Goal: Task Accomplishment & Management: Manage account settings

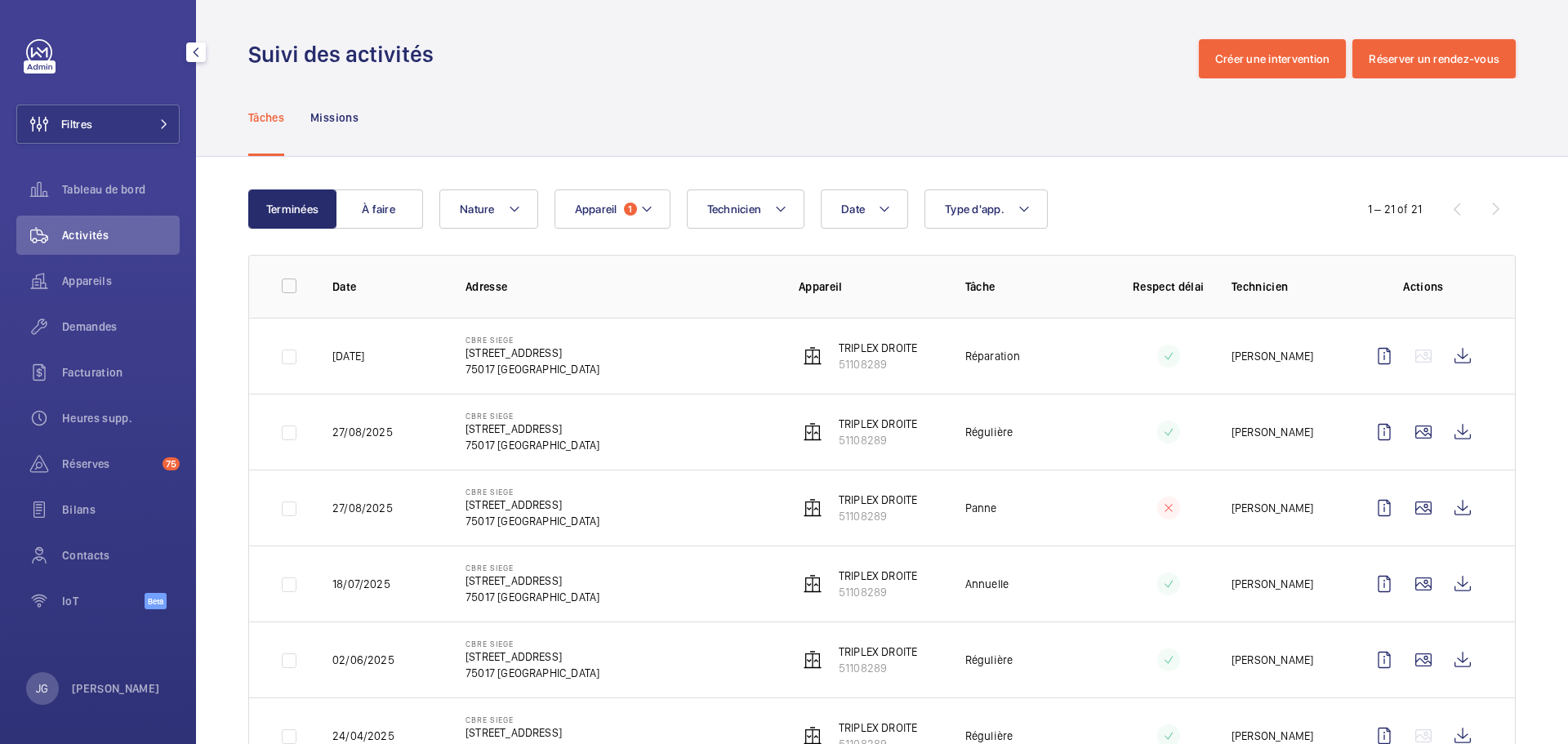
scroll to position [327, 0]
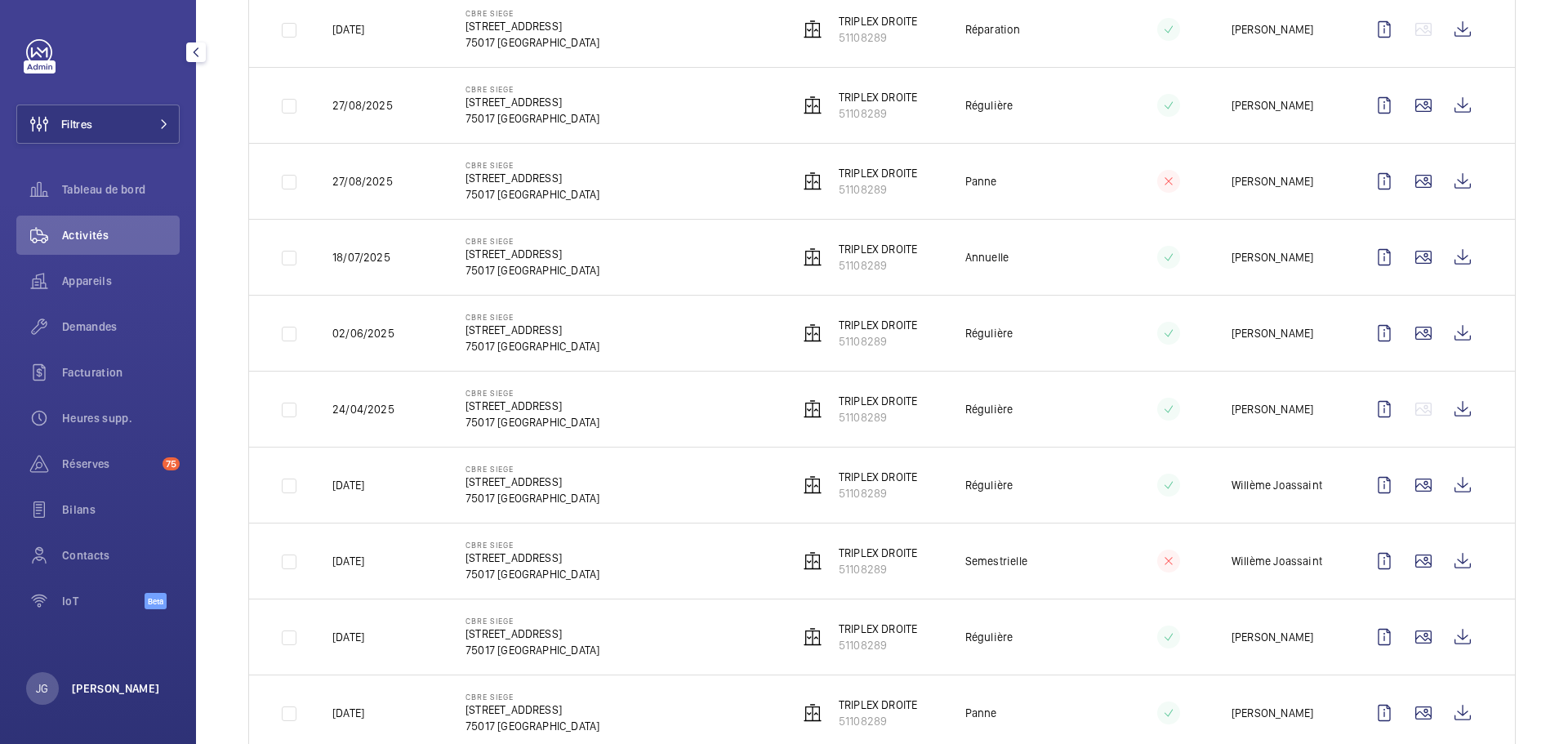
click at [89, 696] on p "[PERSON_NAME]" at bounding box center [116, 689] width 88 height 16
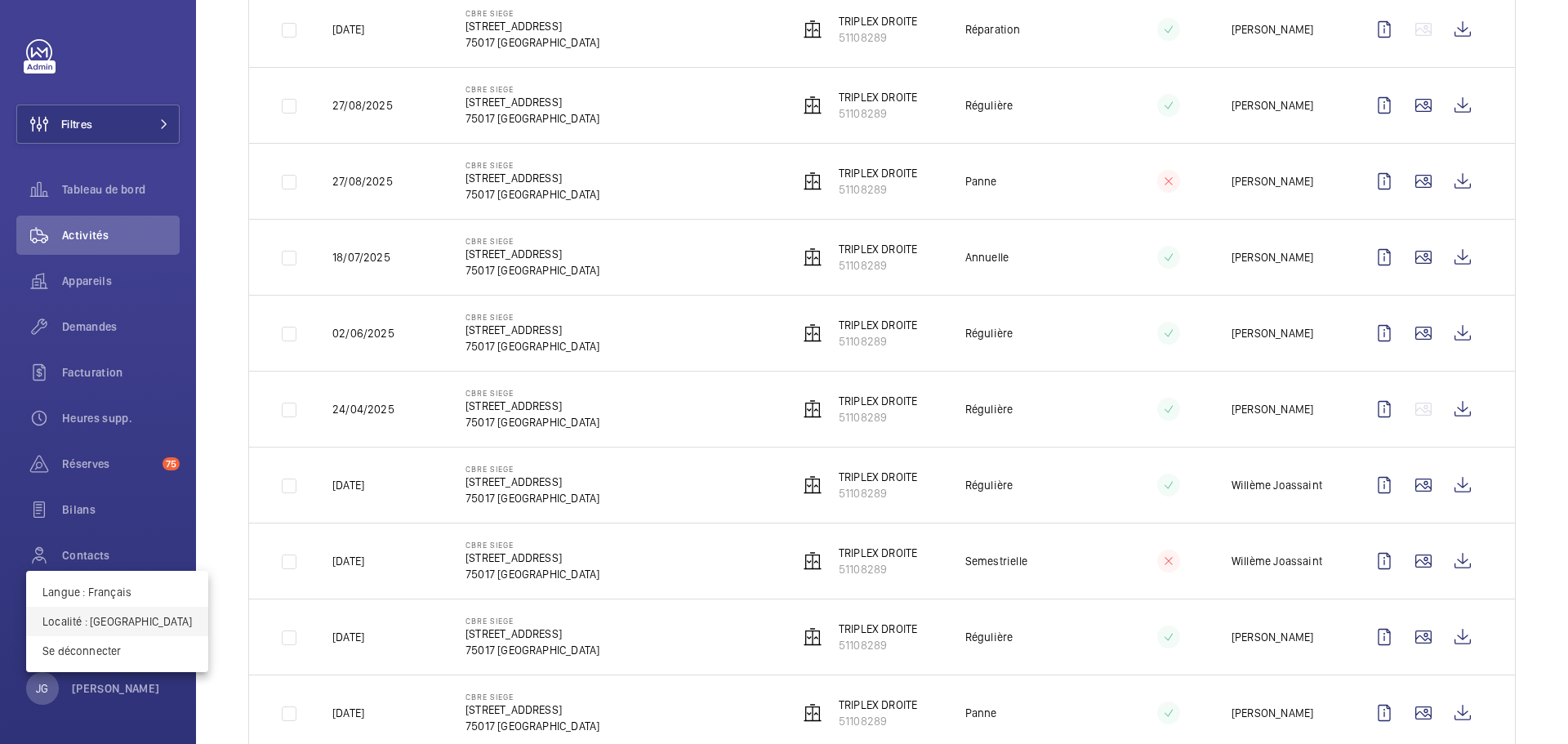
click at [94, 626] on p "Localité : France" at bounding box center [117, 622] width 149 height 16
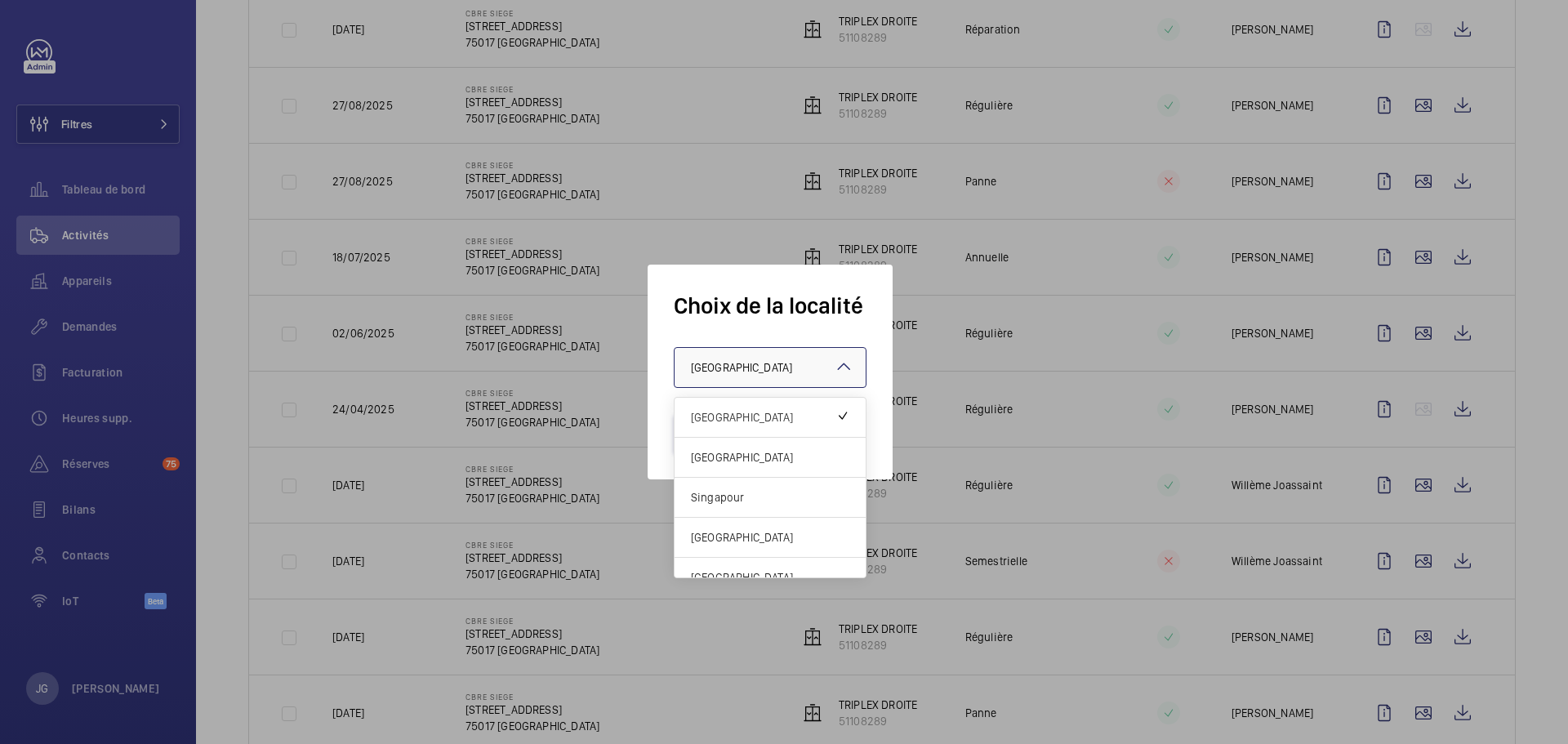
click at [741, 367] on div "× France" at bounding box center [762, 368] width 142 height 16
drag, startPoint x: 736, startPoint y: 459, endPoint x: 736, endPoint y: 491, distance: 32.0
click at [736, 491] on div "France Royaume-Uni Singapour Hong Kong Portugal" at bounding box center [770, 498] width 191 height 200
click at [736, 491] on span "Singapour" at bounding box center [770, 498] width 158 height 16
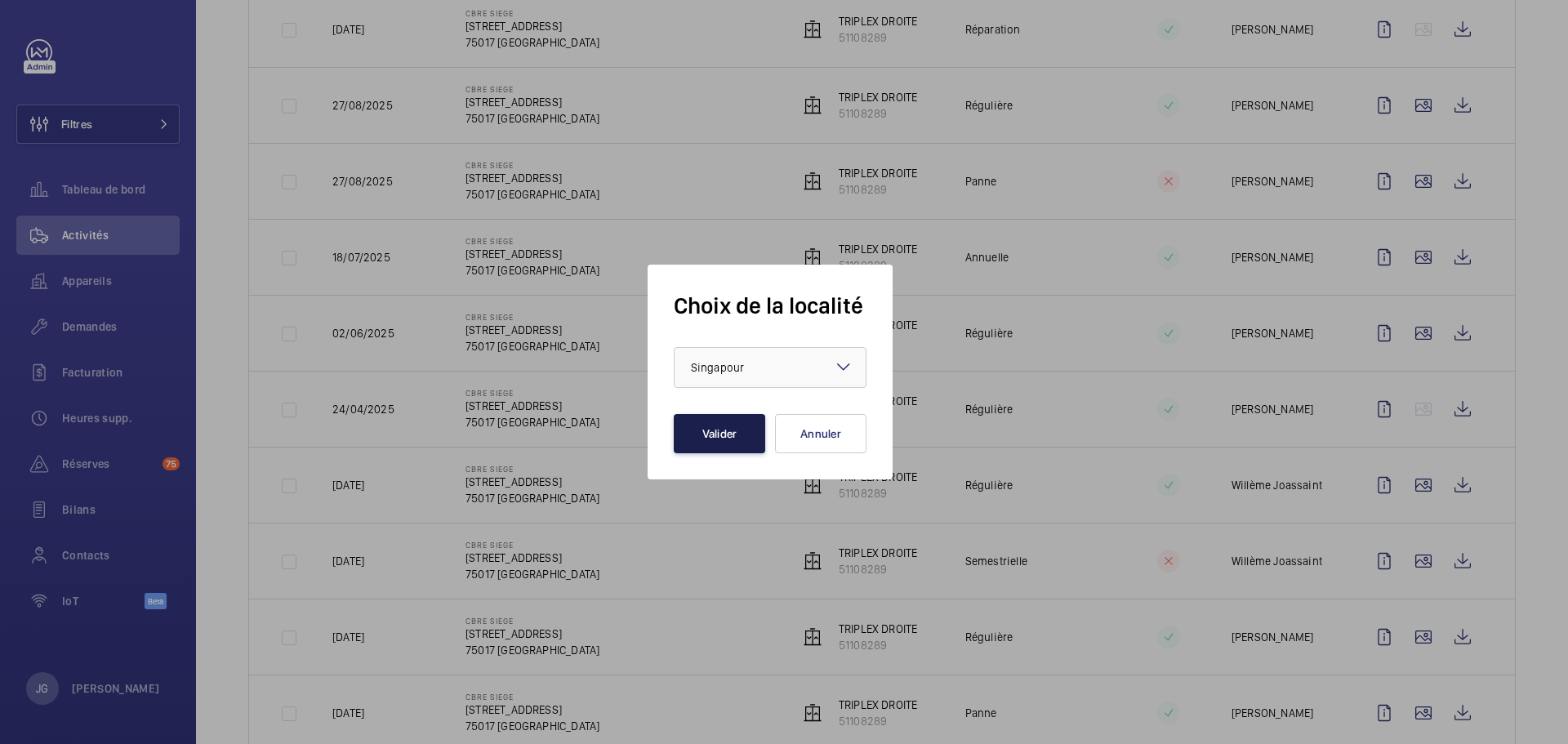
click at [708, 420] on button "Valider" at bounding box center [719, 434] width 91 height 39
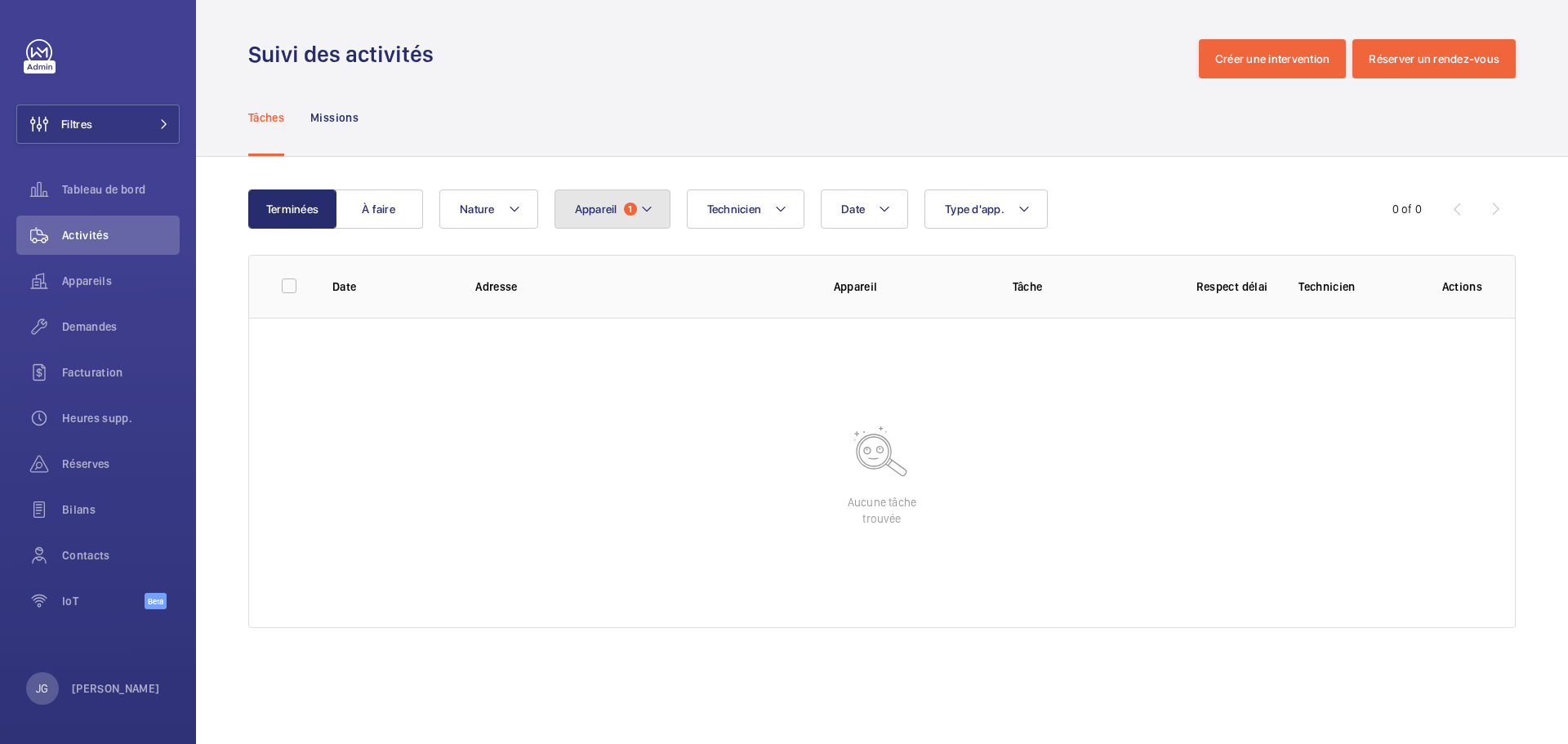
click at [572, 209] on button "Appareil 1" at bounding box center [612, 209] width 116 height 39
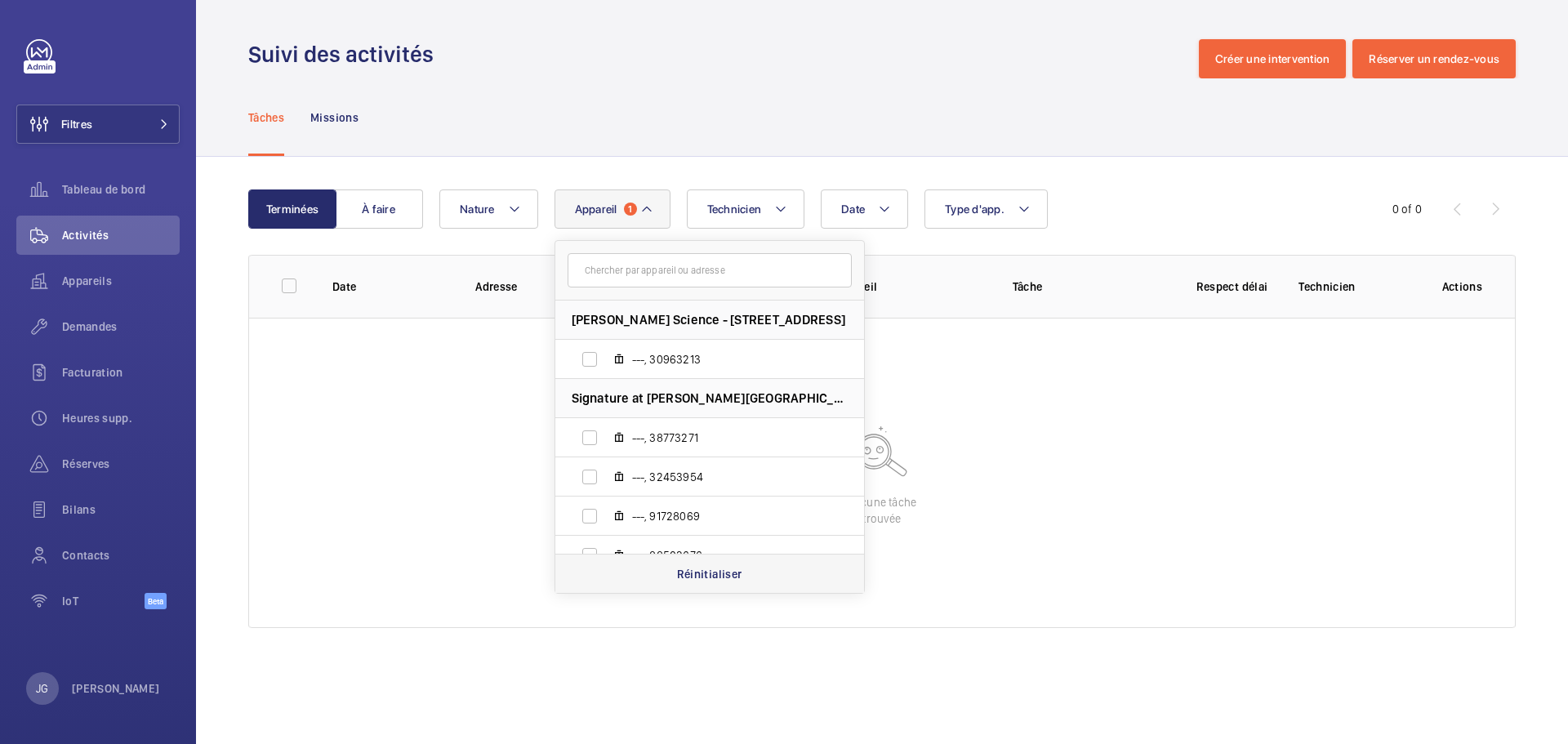
click at [693, 574] on p "Réinitialiser" at bounding box center [710, 575] width 66 height 16
click at [603, 264] on input "text" at bounding box center [710, 270] width 284 height 34
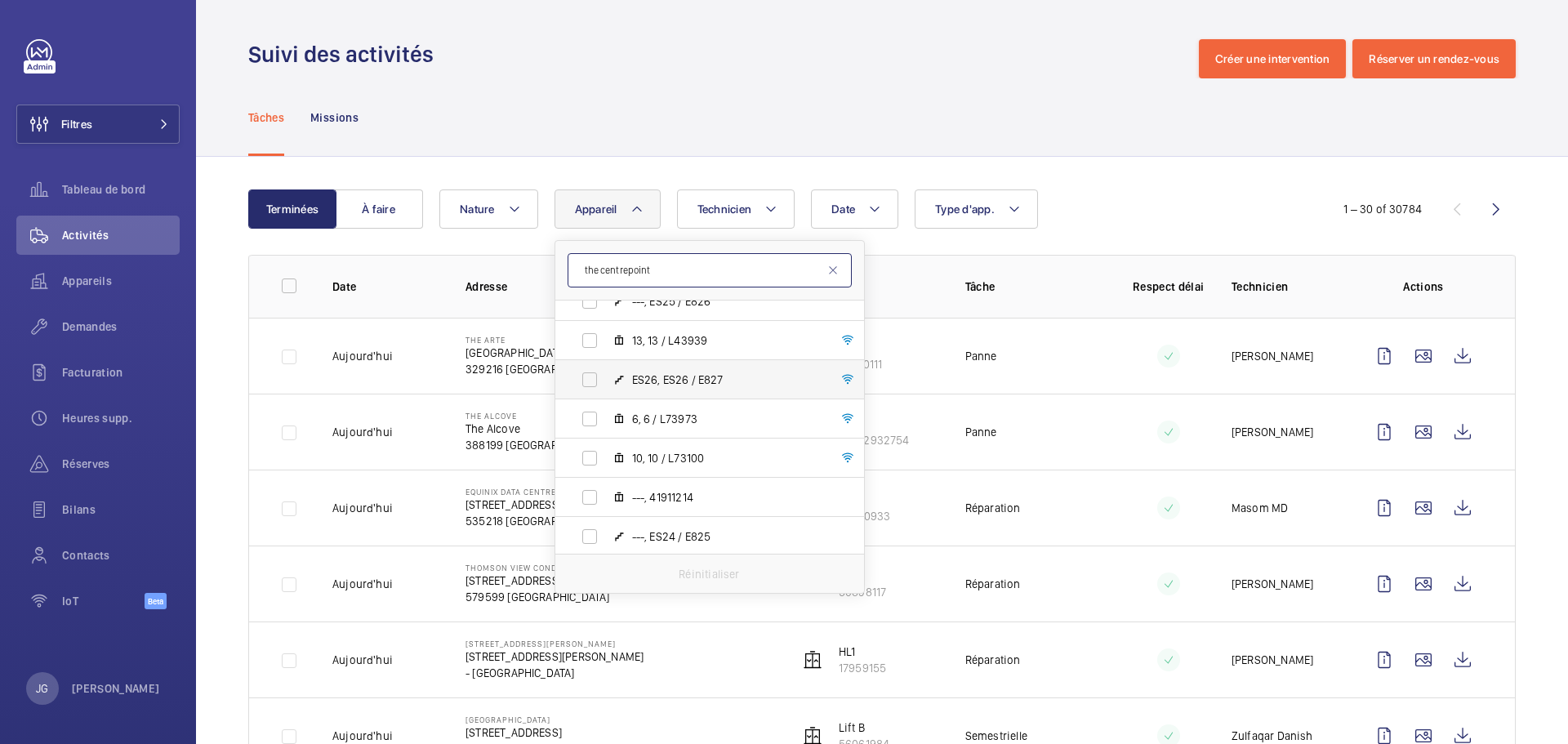
scroll to position [1525, 0]
type input "the centrepoint"
click at [576, 409] on label "6, 6 / L73973" at bounding box center [697, 404] width 282 height 39
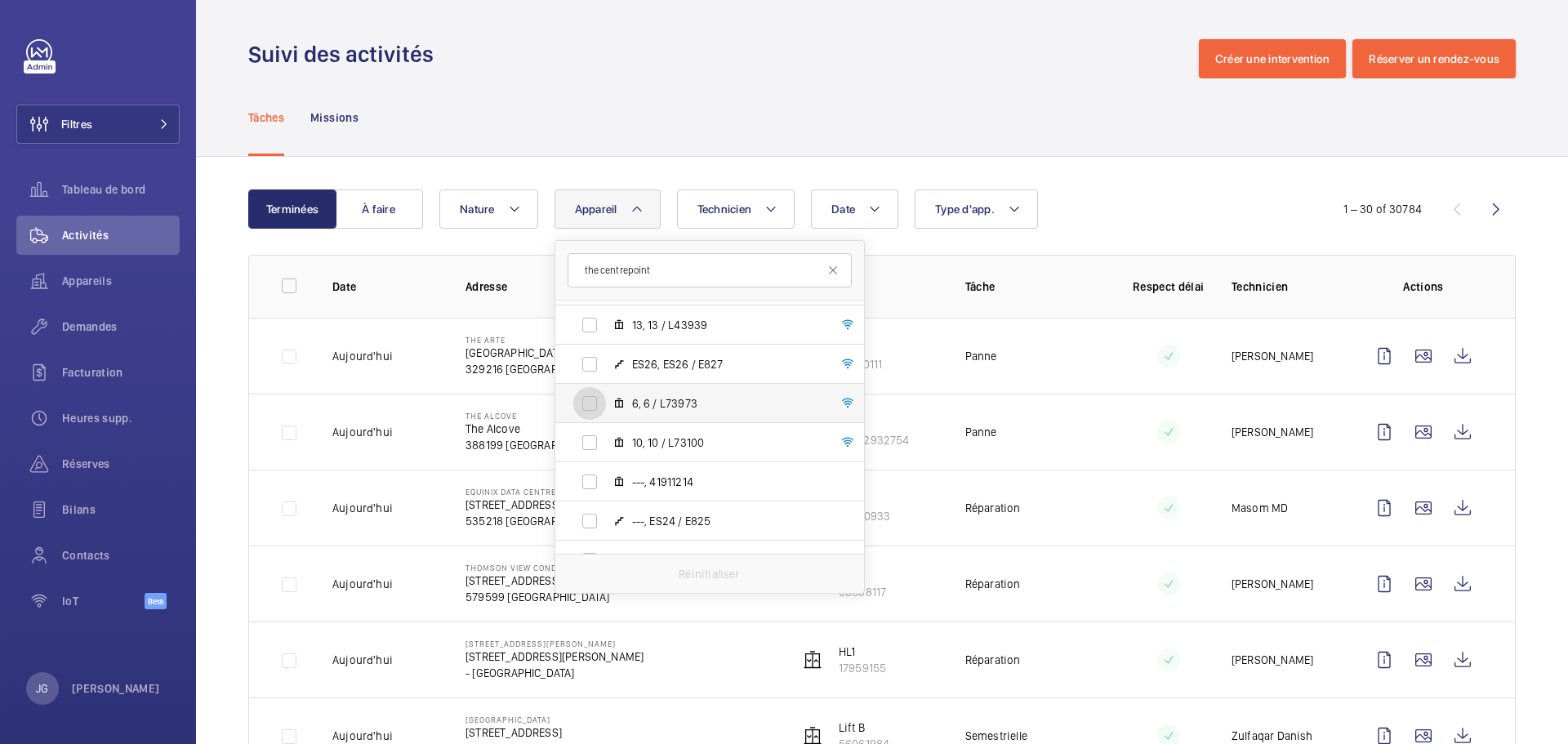
click at [576, 409] on input "6, 6 / L73973" at bounding box center [589, 404] width 33 height 33
checkbox input "true"
